Goal: Check status: Check status

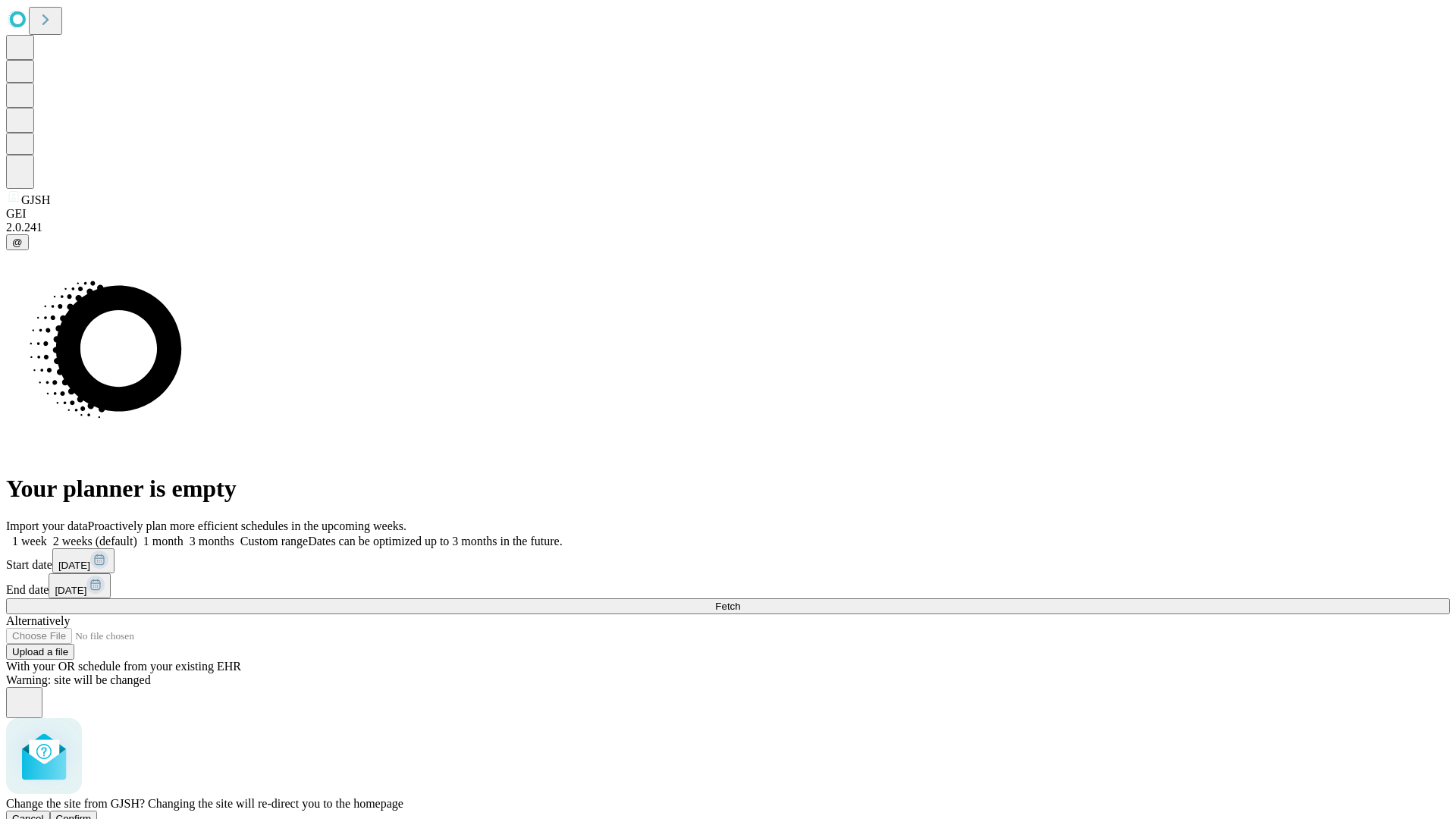
click at [92, 813] on span "Confirm" at bounding box center [73, 819] width 35 height 11
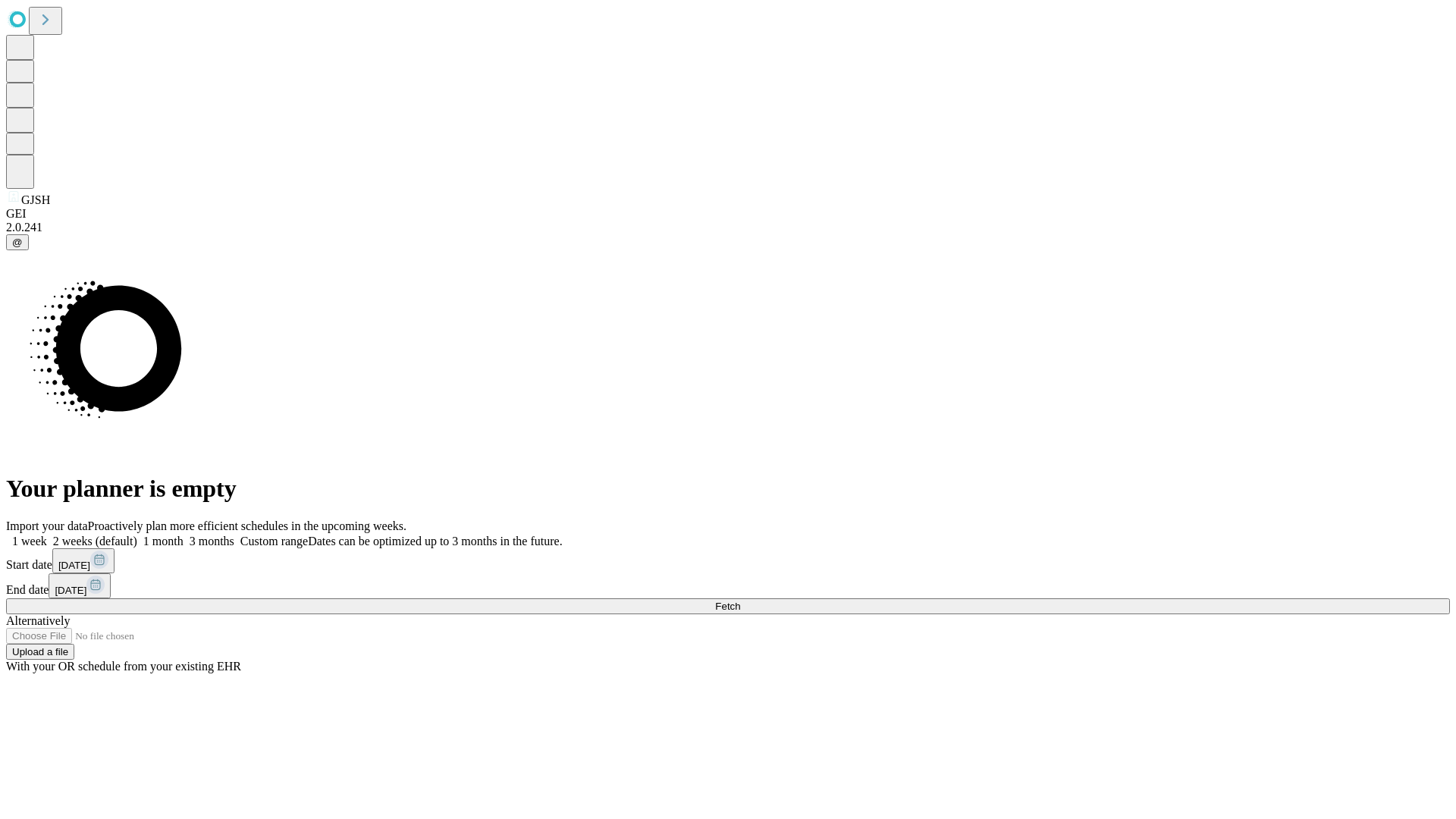
click at [47, 535] on label "1 week" at bounding box center [26, 541] width 41 height 13
click at [740, 601] on span "Fetch" at bounding box center [727, 607] width 25 height 11
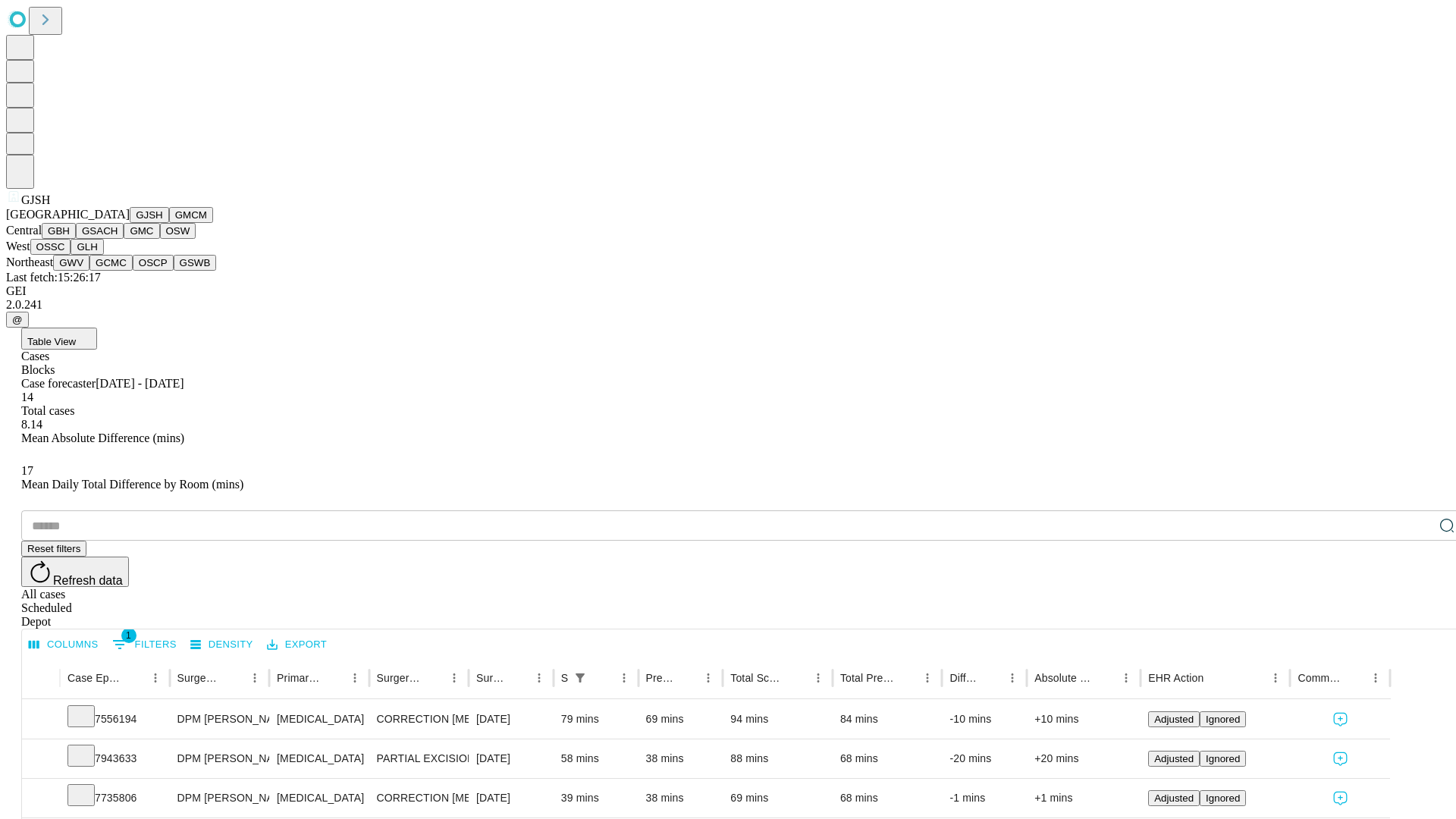
click at [169, 223] on button "GMCM" at bounding box center [191, 215] width 44 height 16
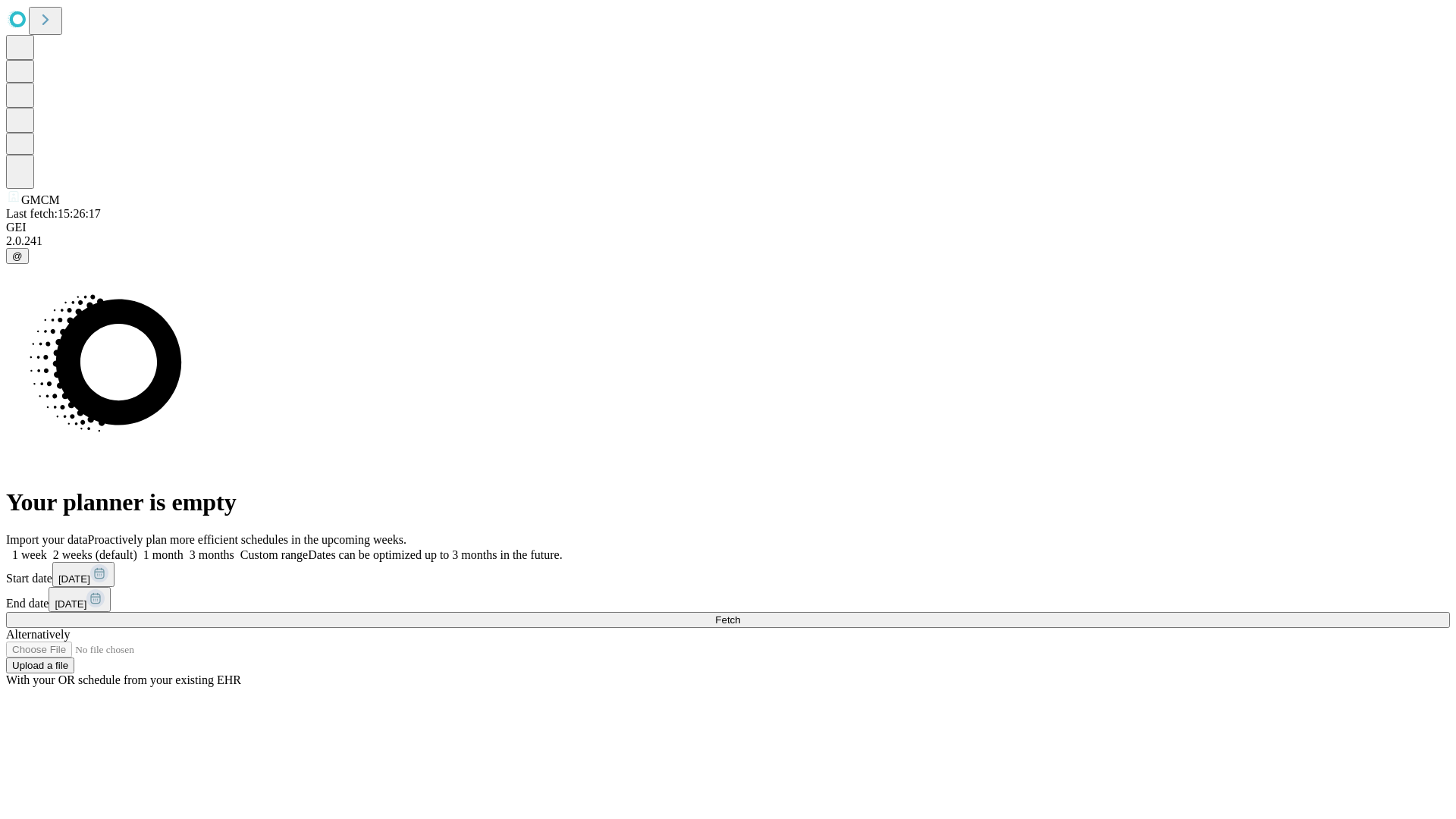
click at [47, 548] on label "1 week" at bounding box center [26, 555] width 41 height 13
click at [740, 614] on span "Fetch" at bounding box center [727, 620] width 25 height 11
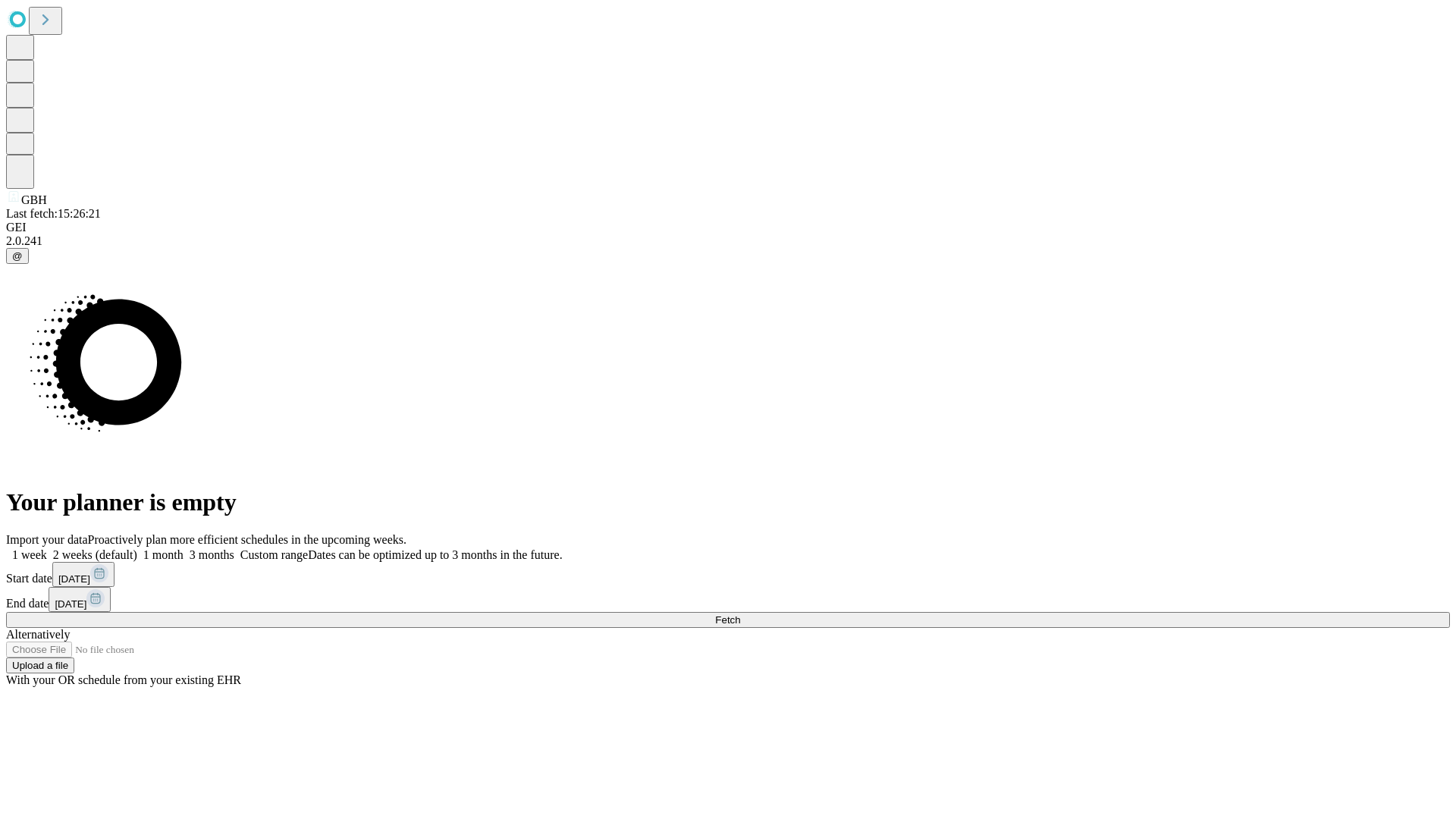
click at [47, 548] on label "1 week" at bounding box center [26, 555] width 41 height 13
click at [740, 614] on span "Fetch" at bounding box center [727, 620] width 25 height 11
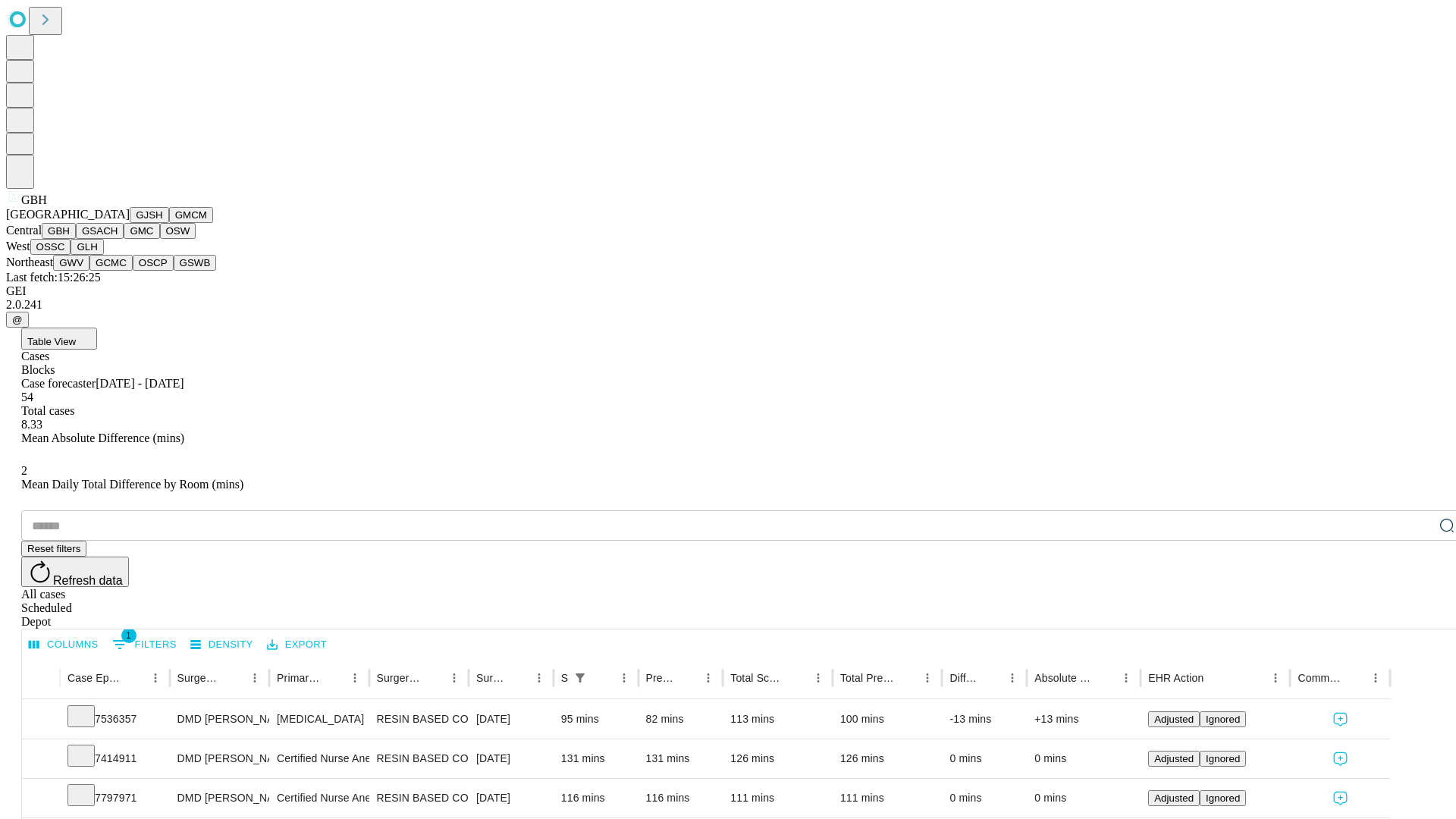
click at [117, 239] on button "GSACH" at bounding box center [100, 230] width 48 height 16
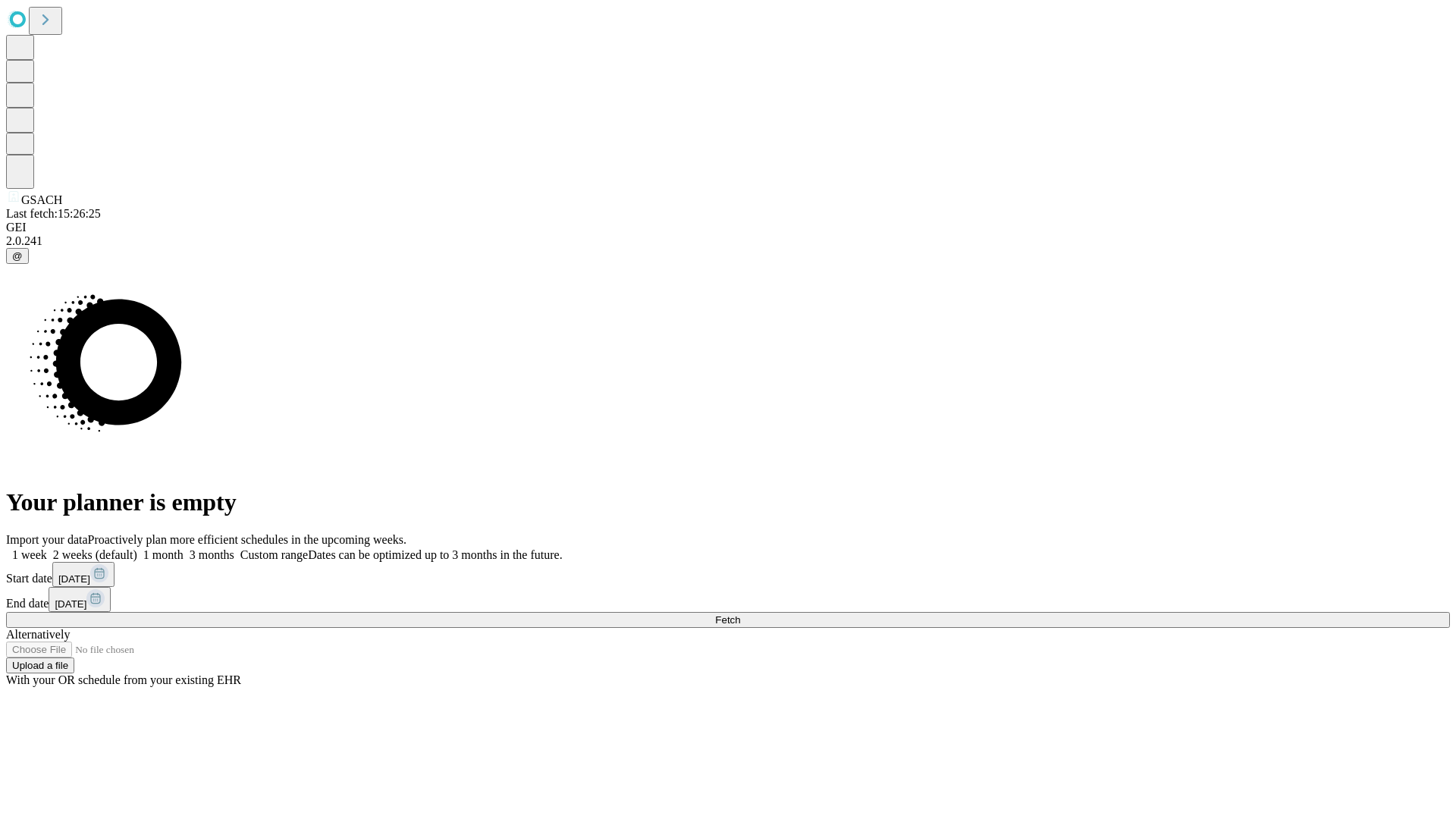
click at [740, 614] on span "Fetch" at bounding box center [727, 620] width 25 height 11
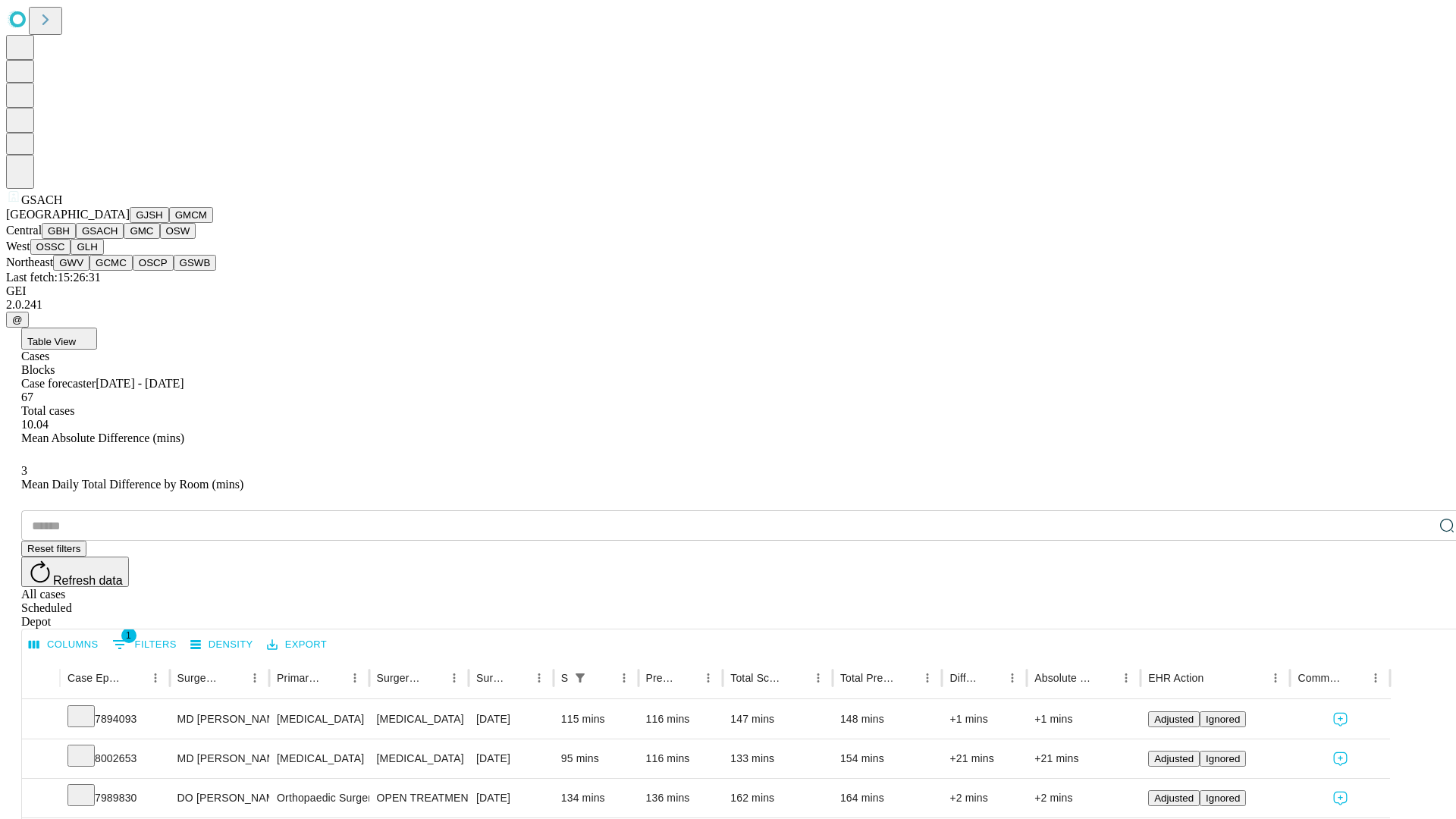
click at [124, 239] on button "GMC" at bounding box center [141, 230] width 35 height 16
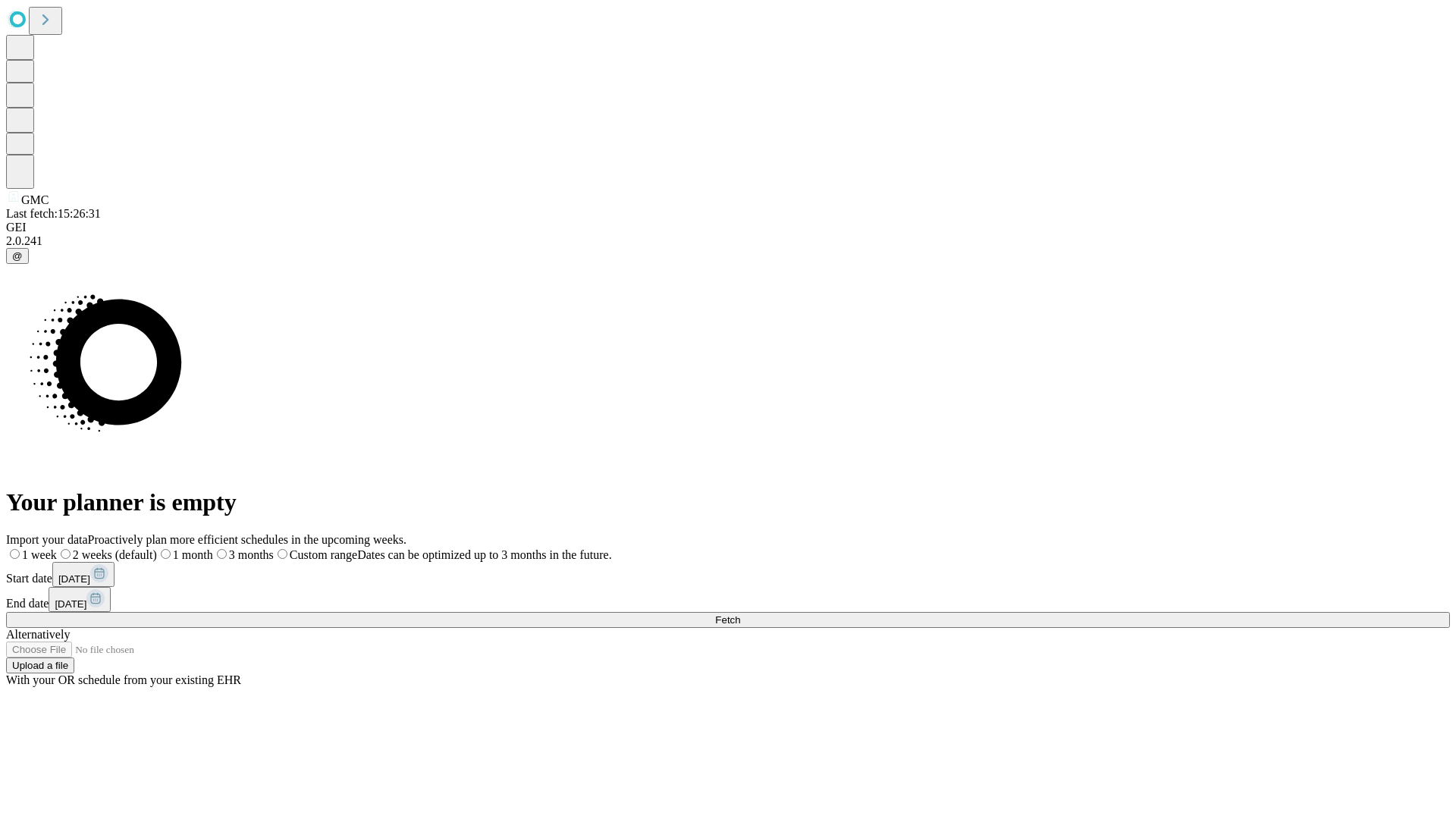
click at [57, 548] on label "1 week" at bounding box center [31, 555] width 51 height 13
click at [740, 614] on span "Fetch" at bounding box center [727, 620] width 25 height 11
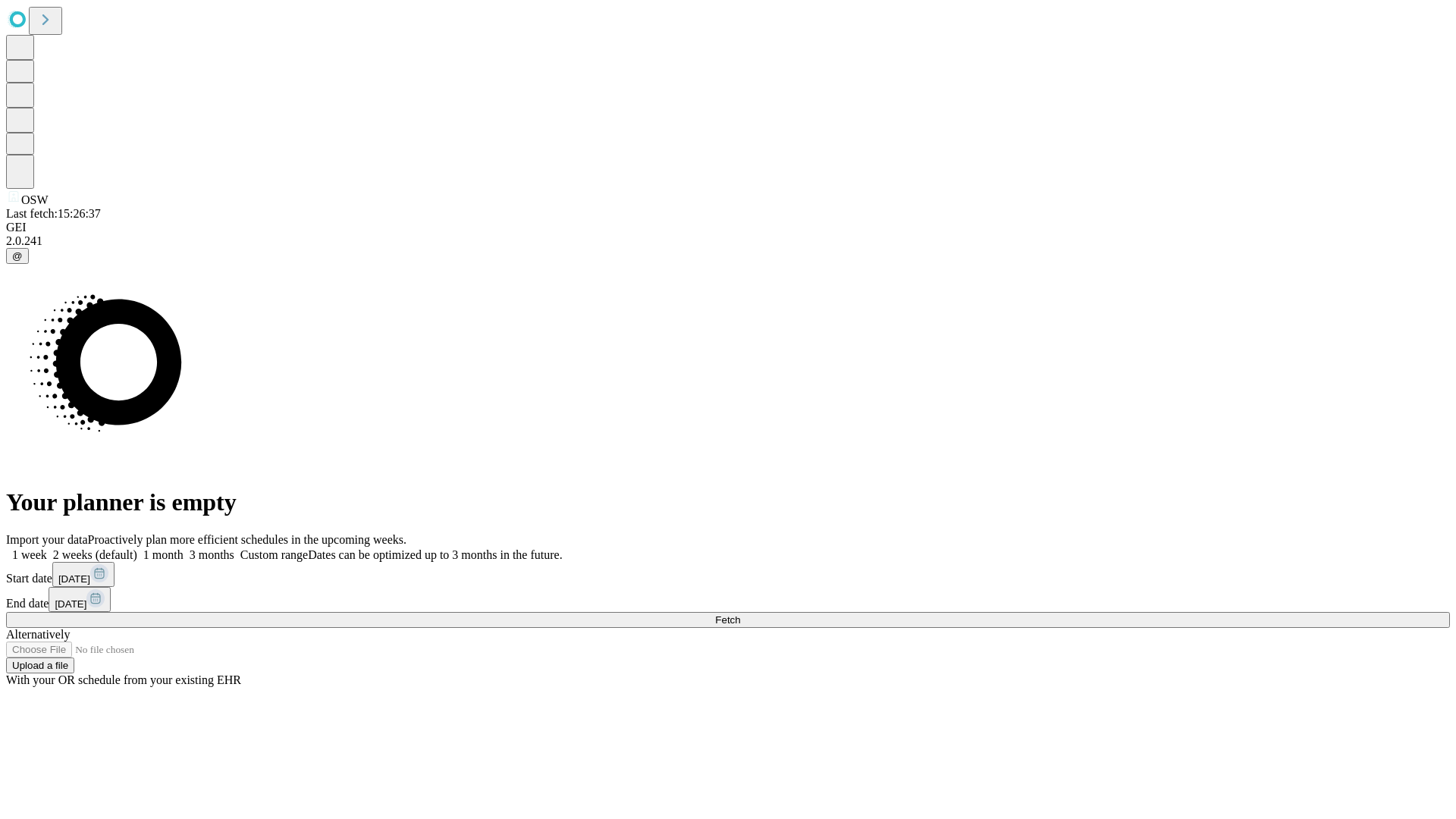
click at [47, 548] on label "1 week" at bounding box center [26, 555] width 41 height 13
click at [740, 614] on span "Fetch" at bounding box center [727, 620] width 25 height 11
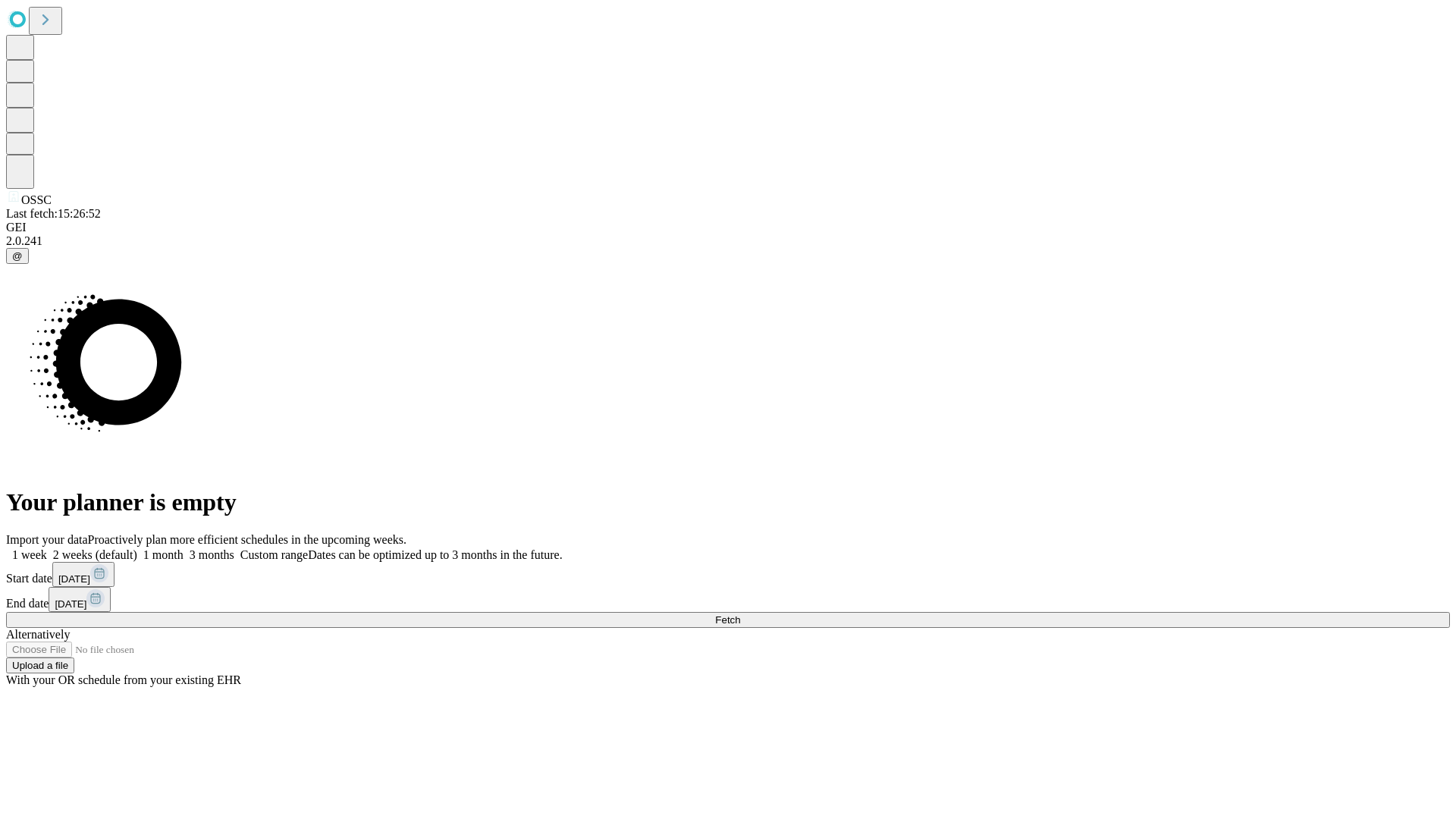
click at [740, 614] on span "Fetch" at bounding box center [727, 620] width 25 height 11
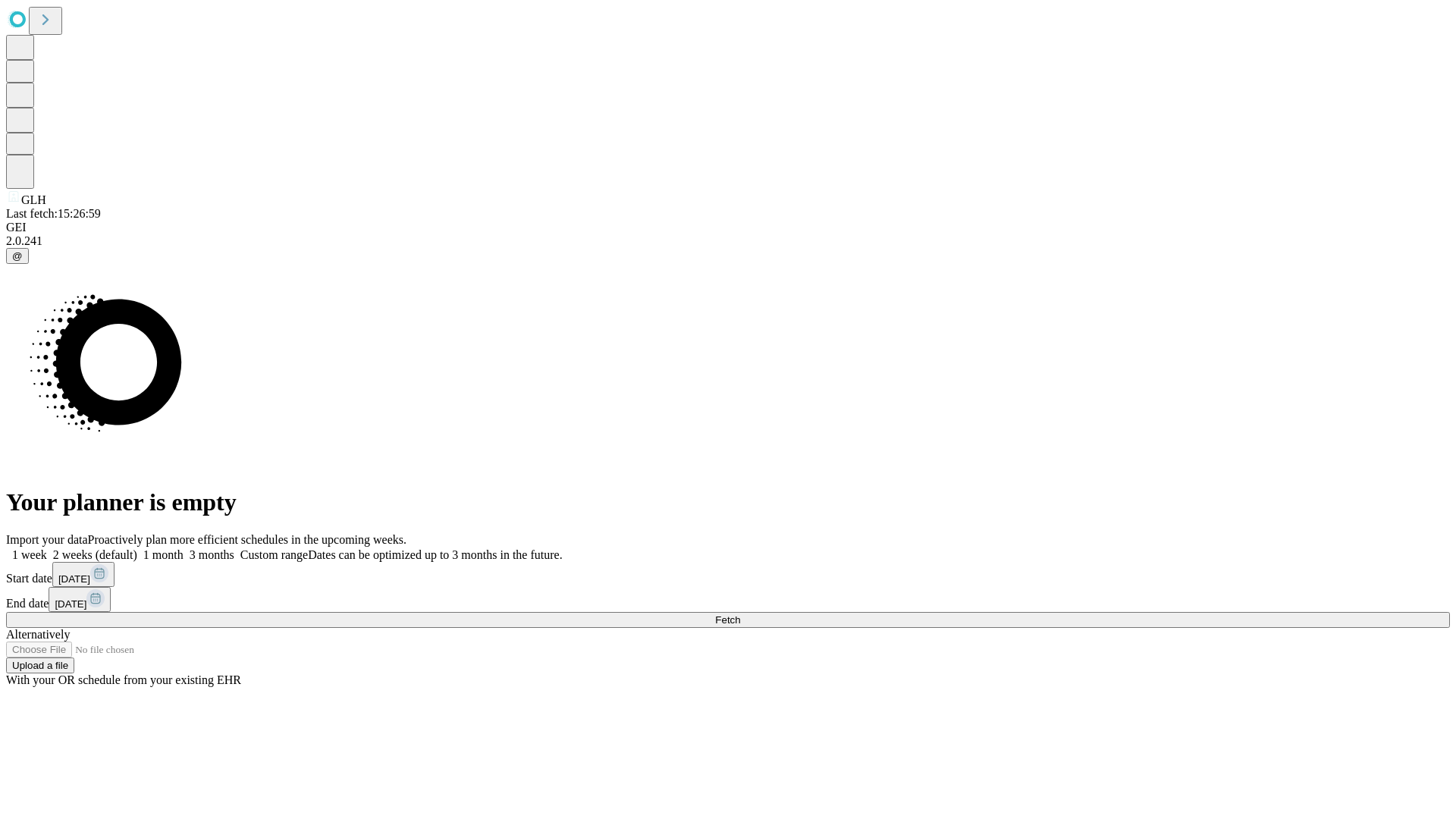
click at [47, 548] on label "1 week" at bounding box center [26, 555] width 41 height 13
click at [740, 614] on span "Fetch" at bounding box center [727, 620] width 25 height 11
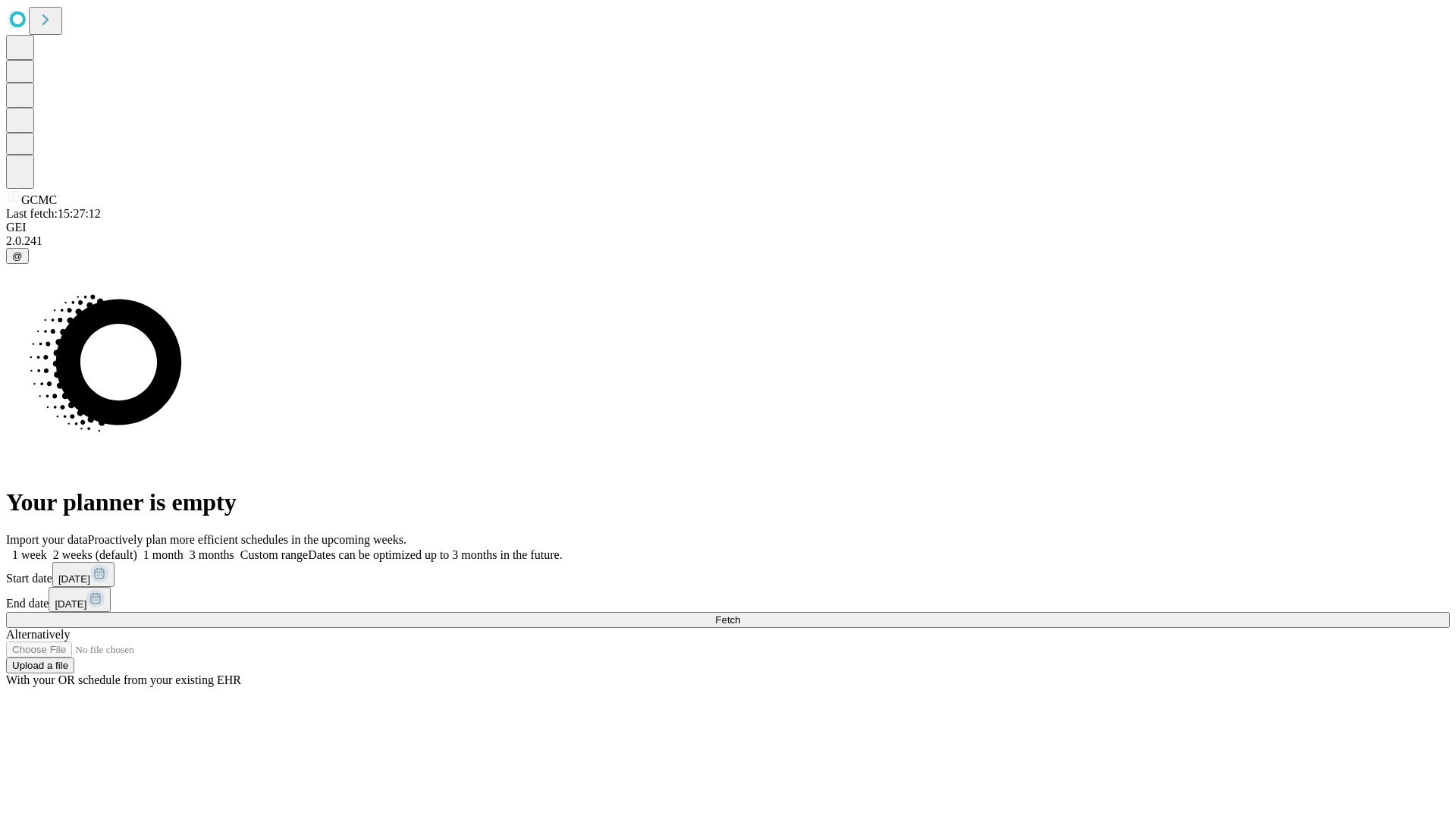
click at [47, 548] on label "1 week" at bounding box center [26, 555] width 41 height 13
click at [740, 614] on span "Fetch" at bounding box center [727, 620] width 25 height 11
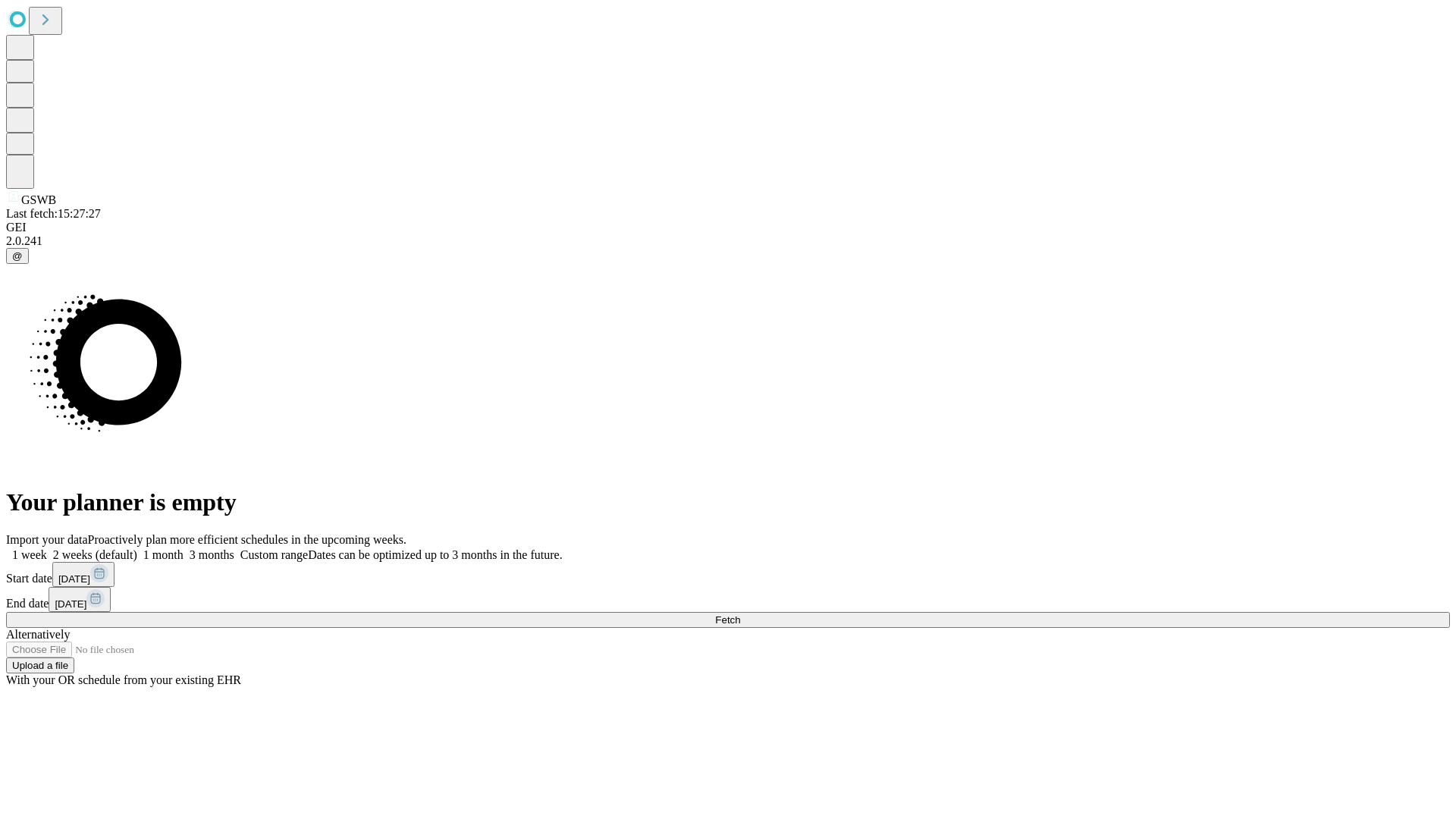
click at [47, 548] on label "1 week" at bounding box center [26, 555] width 41 height 13
click at [740, 614] on span "Fetch" at bounding box center [727, 620] width 25 height 11
